Goal: Learn about a topic

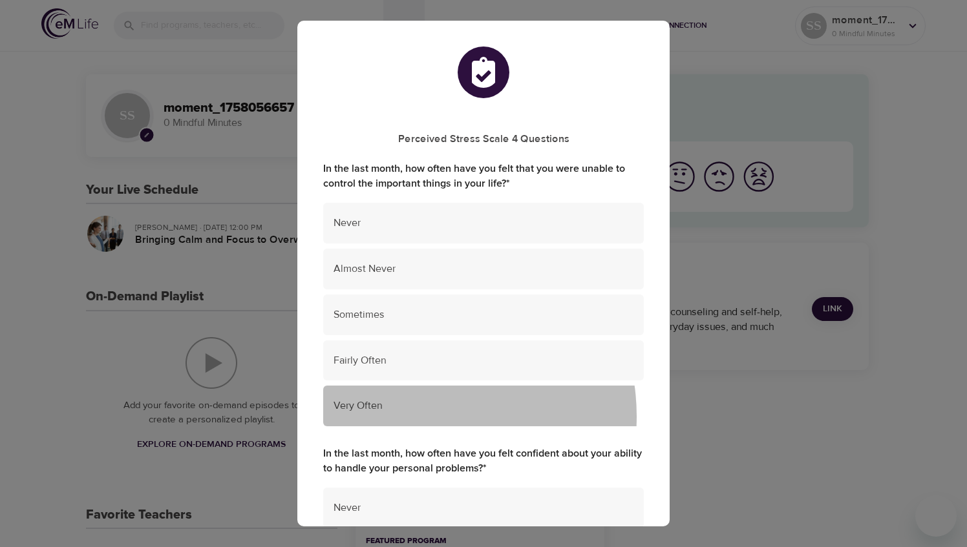
click at [419, 416] on div "Very Often" at bounding box center [483, 406] width 320 height 41
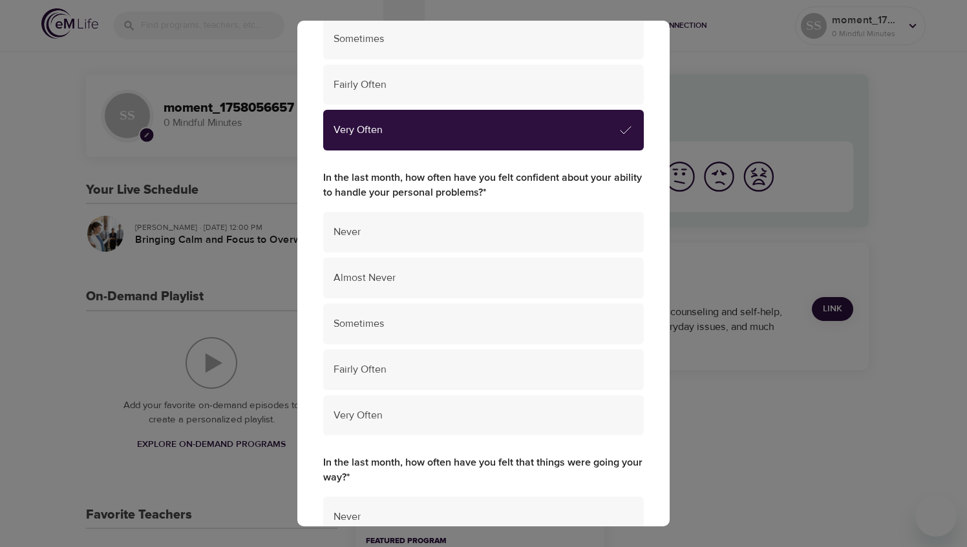
scroll to position [293, 0]
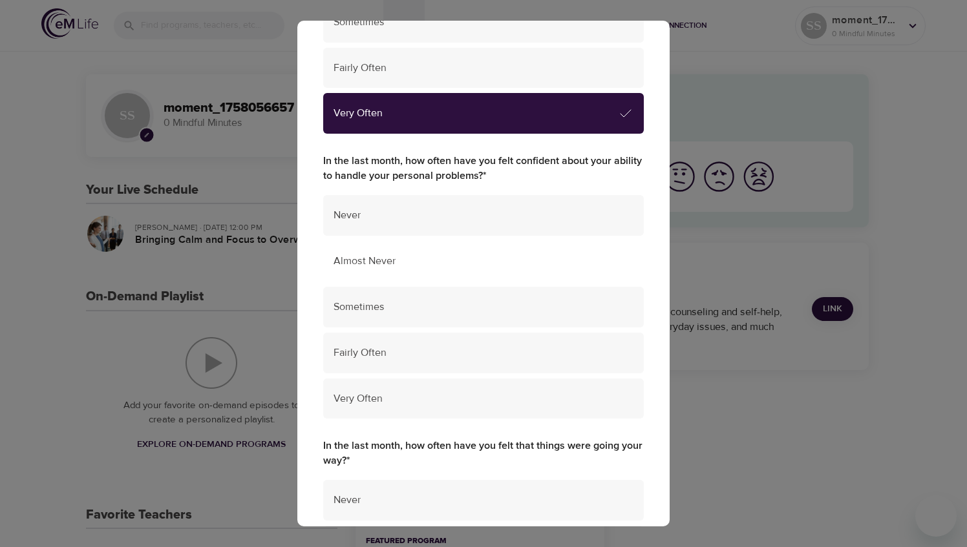
drag, startPoint x: 430, startPoint y: 212, endPoint x: 434, endPoint y: 267, distance: 55.7
click at [434, 267] on ul "Never Almost Never Sometimes Fairly Often Very Often" at bounding box center [483, 309] width 320 height 239
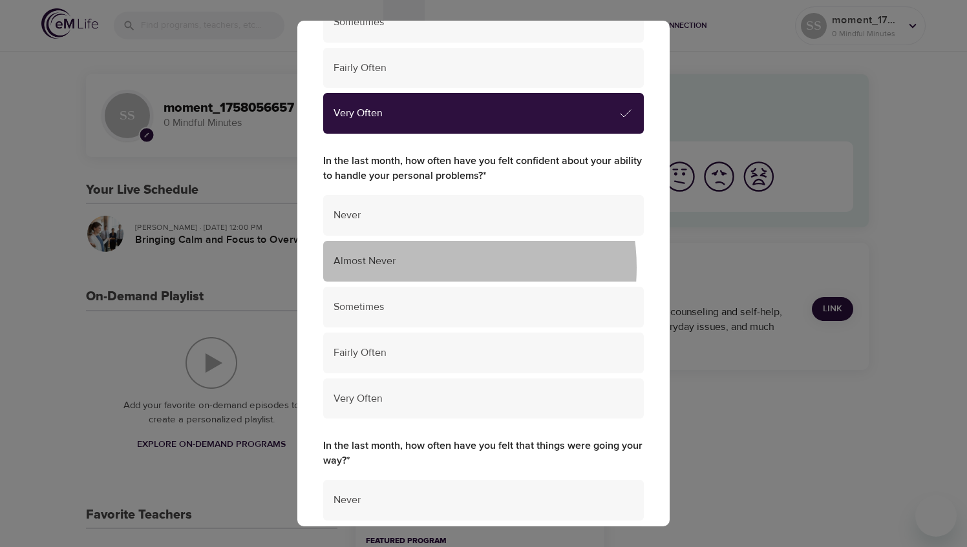
click at [434, 267] on span "Almost Never" at bounding box center [483, 261] width 300 height 15
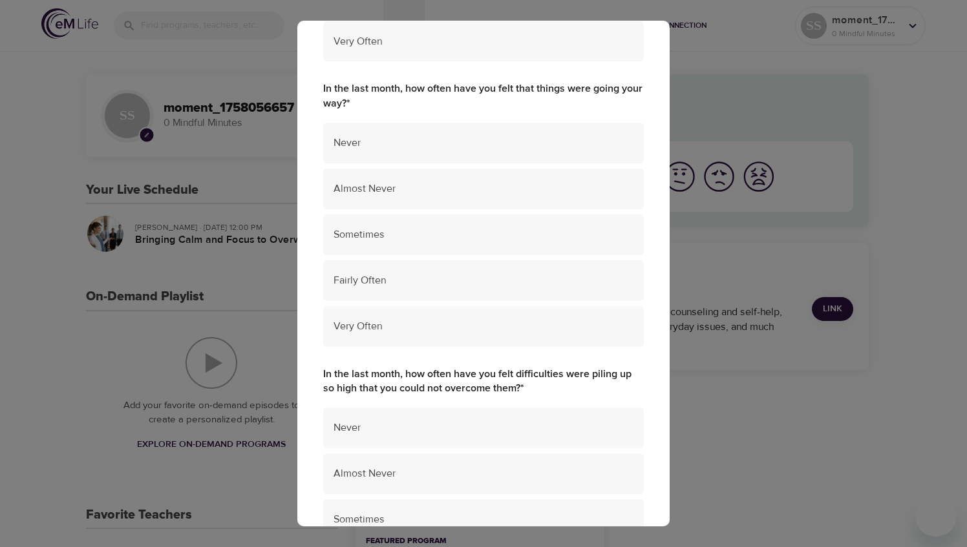
scroll to position [657, 0]
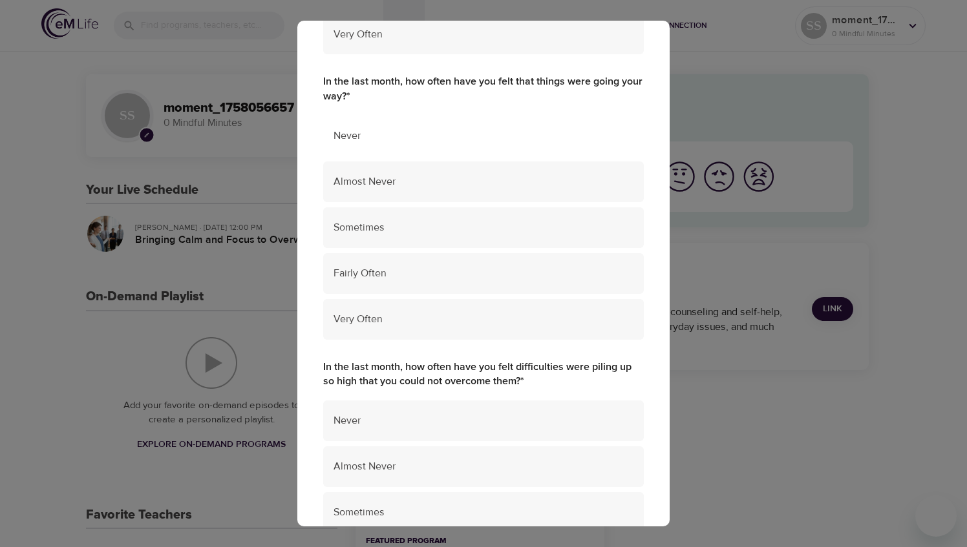
click at [453, 133] on span "Never" at bounding box center [483, 136] width 300 height 15
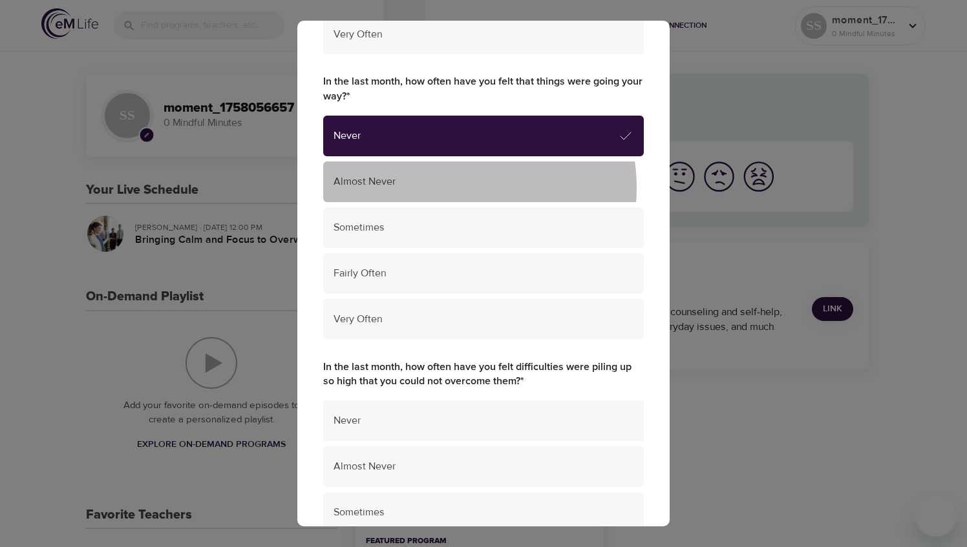
click at [446, 188] on span "Almost Never" at bounding box center [483, 181] width 300 height 15
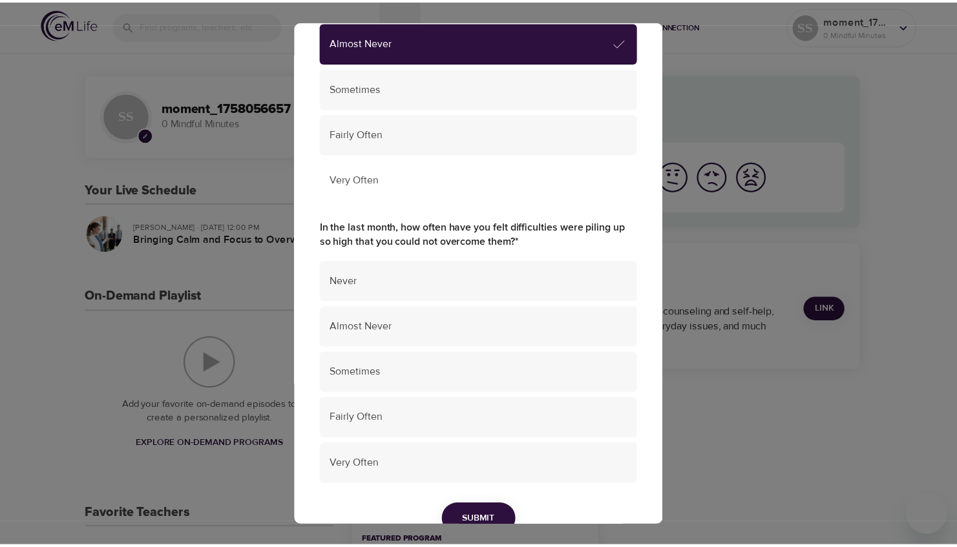
scroll to position [801, 0]
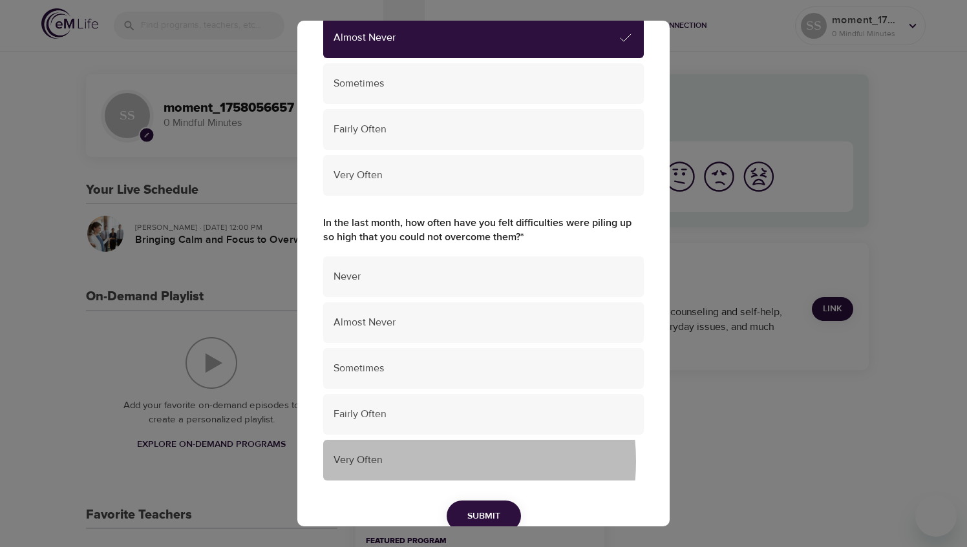
click at [423, 461] on span "Very Often" at bounding box center [483, 460] width 300 height 15
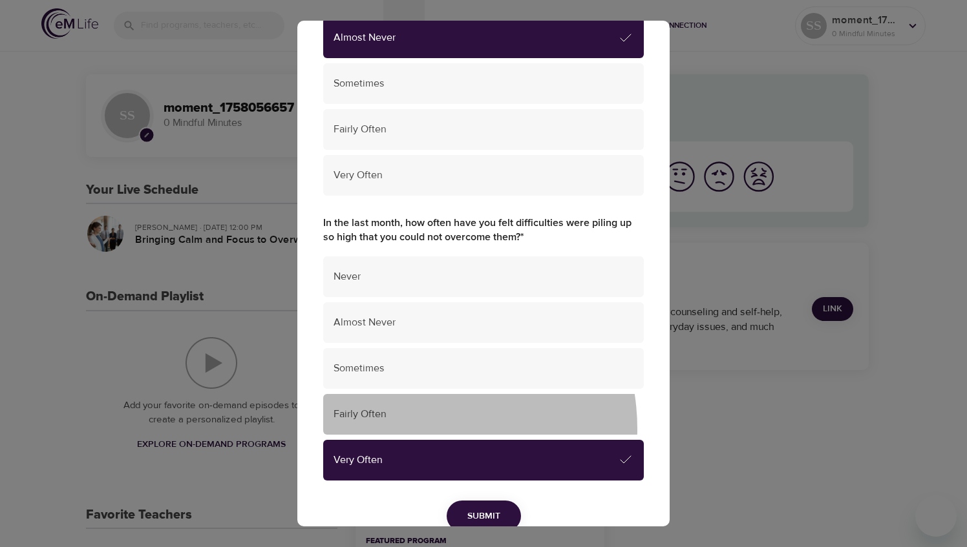
click at [410, 429] on div "Fairly Often" at bounding box center [483, 414] width 320 height 41
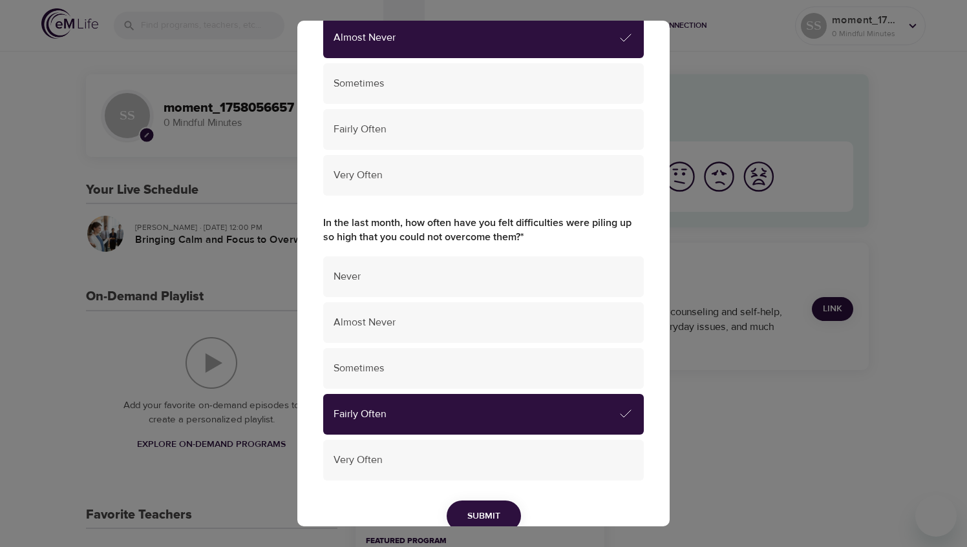
click at [430, 437] on ul "Never Almost Never Sometimes Fairly Often Very Often" at bounding box center [483, 370] width 320 height 239
click at [485, 514] on span "Submit" at bounding box center [483, 516] width 33 height 16
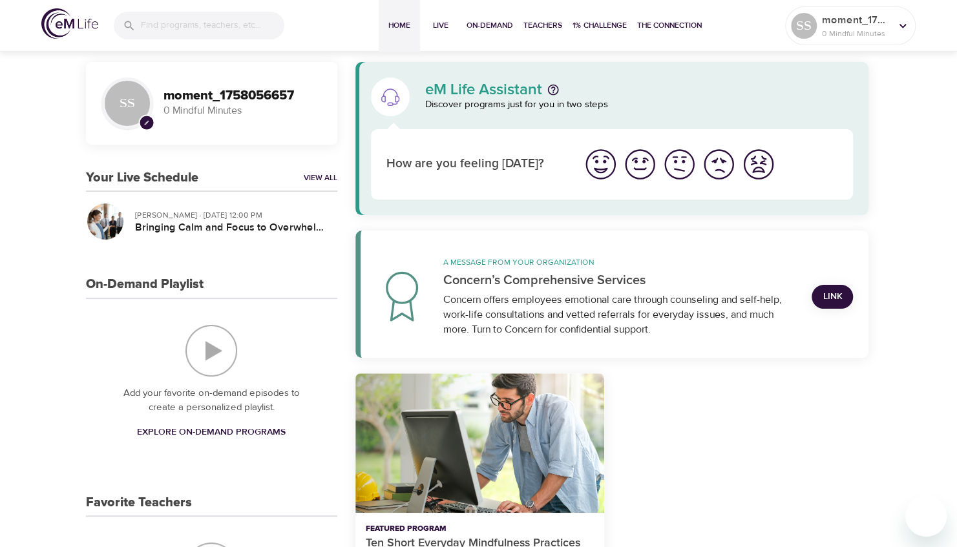
scroll to position [19, 0]
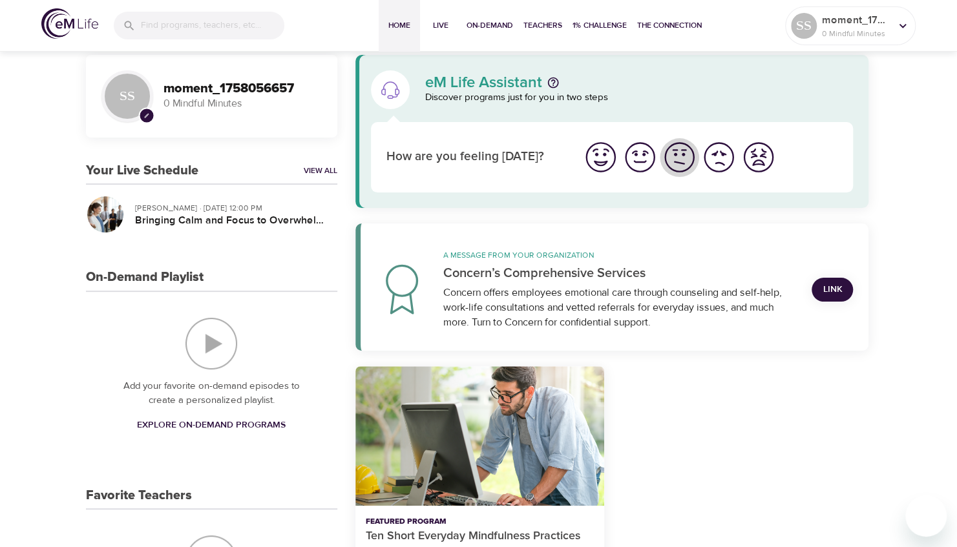
click at [669, 165] on img "I'm feeling ok" at bounding box center [680, 158] width 36 height 36
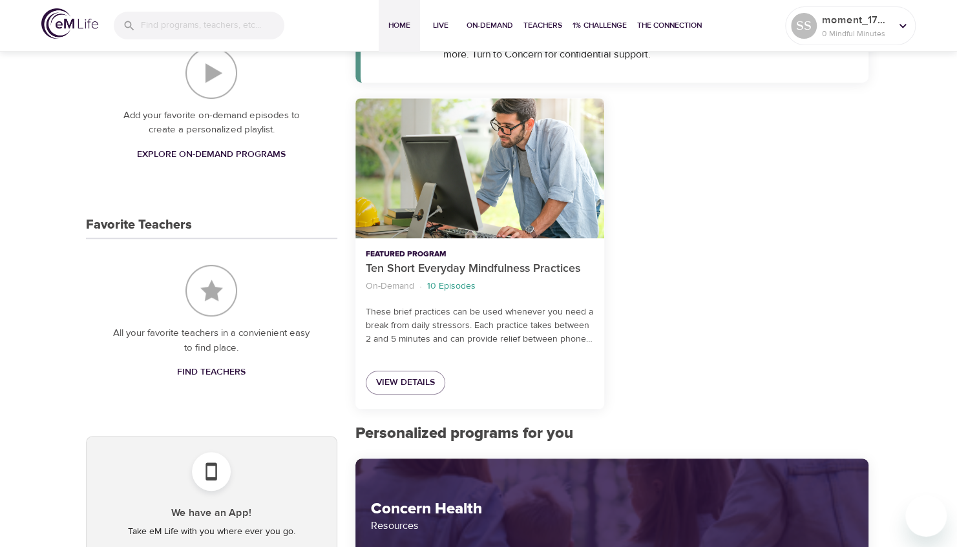
scroll to position [371, 0]
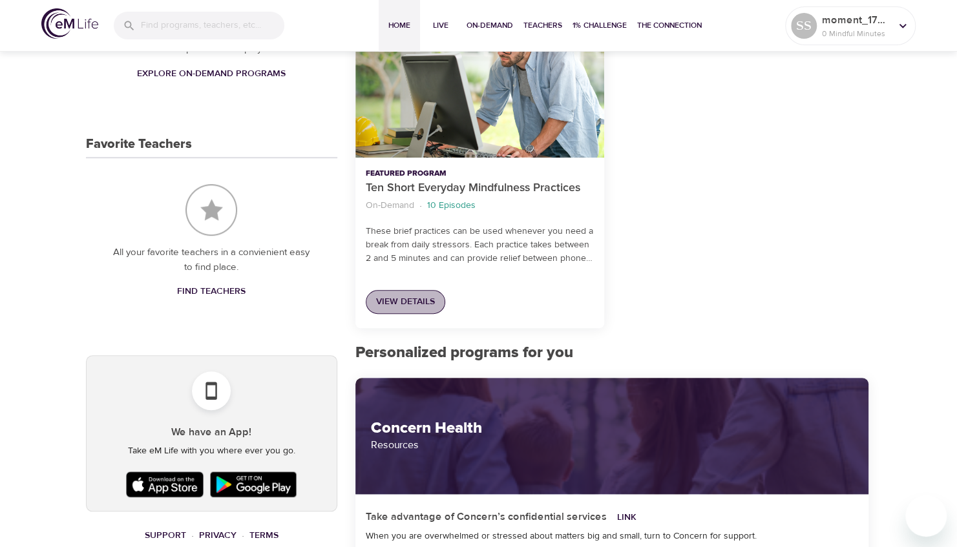
click at [407, 304] on span "View Details" at bounding box center [405, 302] width 59 height 16
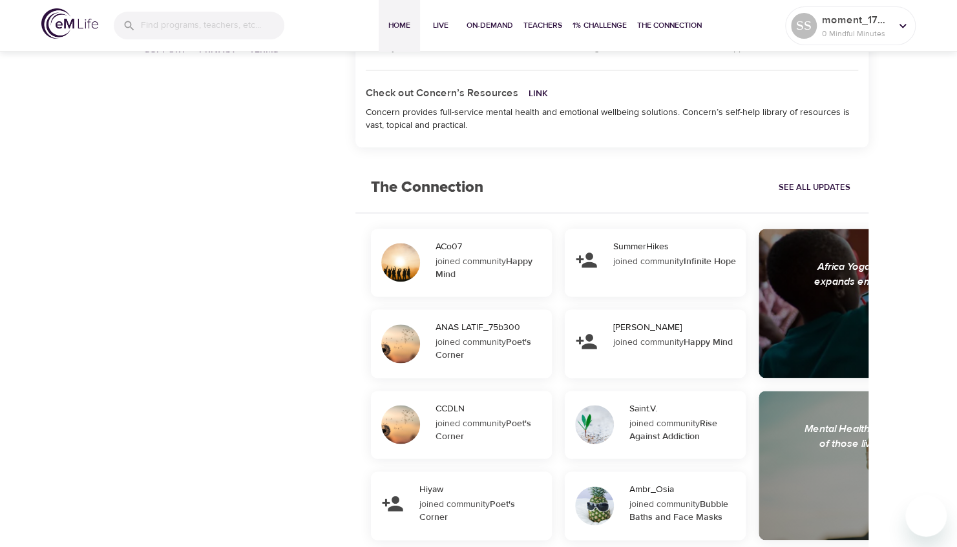
scroll to position [858, 0]
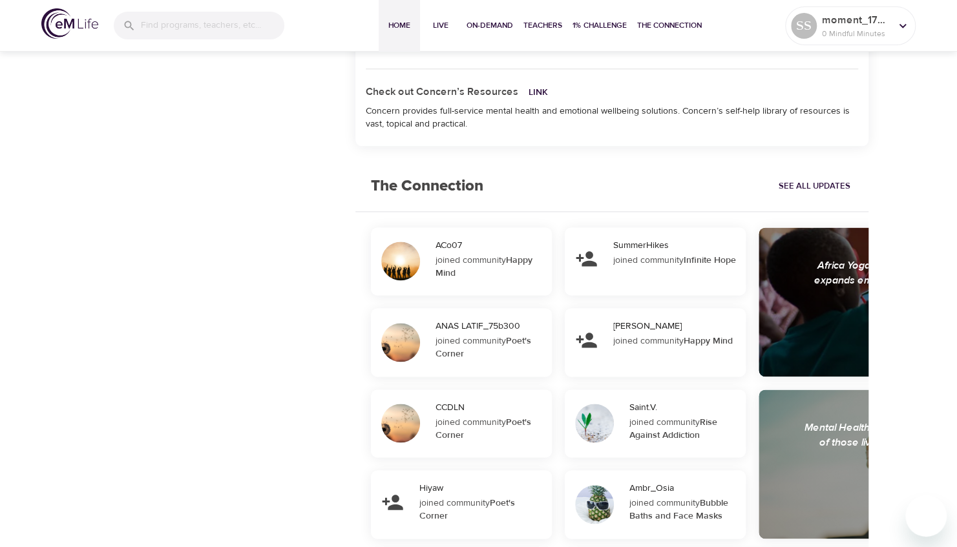
click at [403, 268] on div at bounding box center [400, 261] width 39 height 39
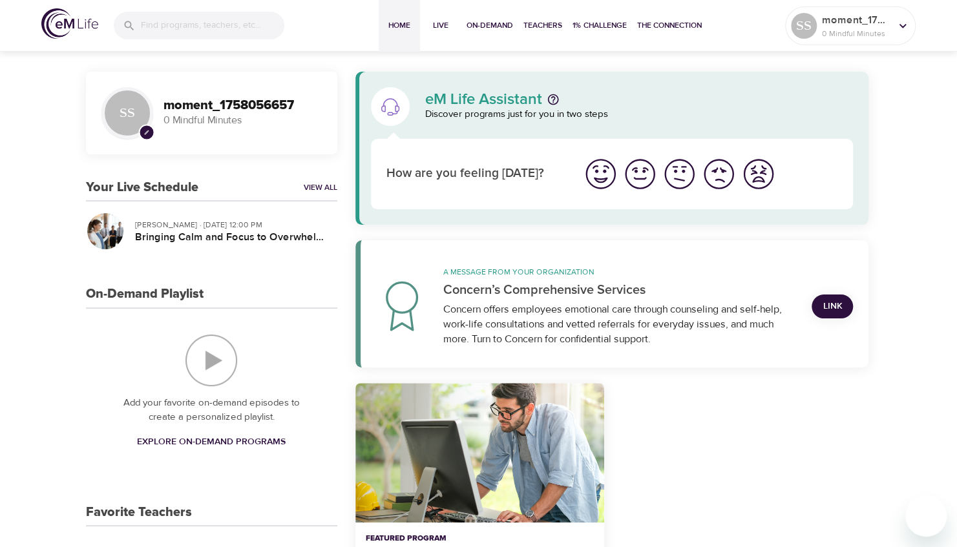
scroll to position [0, 0]
